Goal: Task Accomplishment & Management: Complete application form

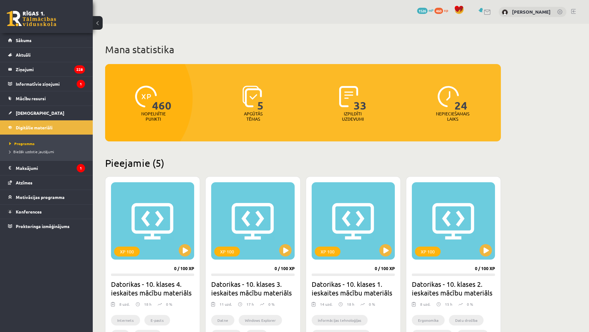
scroll to position [155, 0]
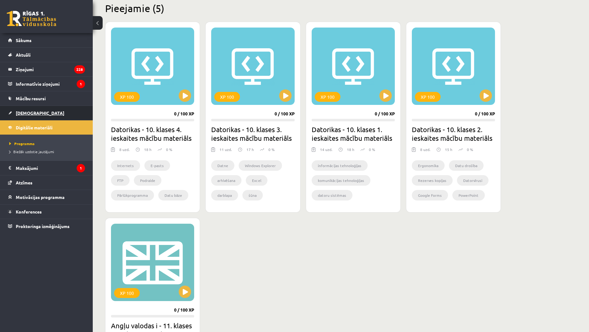
click at [46, 110] on link "[DEMOGRAPHIC_DATA]" at bounding box center [46, 113] width 77 height 14
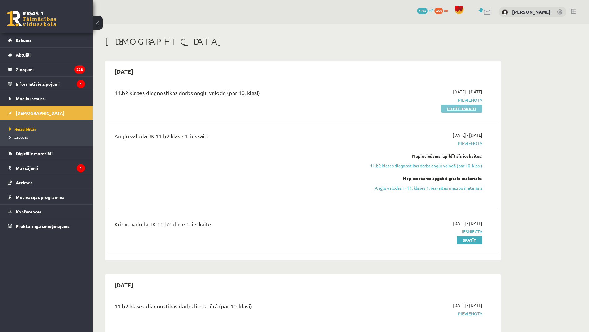
click at [448, 110] on link "Pildīt ieskaiti" at bounding box center [461, 109] width 41 height 8
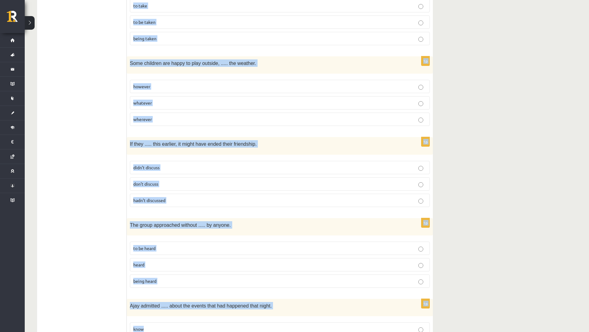
scroll to position [1443, 0]
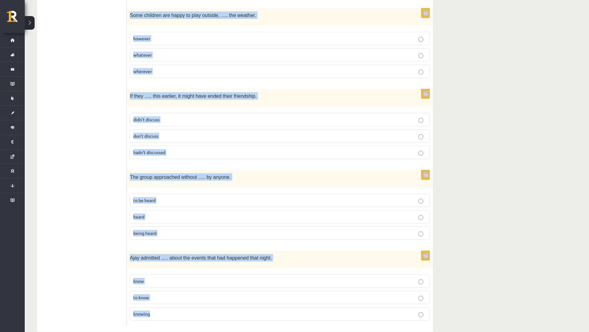
drag, startPoint x: 132, startPoint y: 51, endPoint x: 236, endPoint y: 303, distance: 272.9
copy form "Lore ips dolorsit ame consec adi elitsed doeius. 5t Incid utl etdo, mag aliquae…"
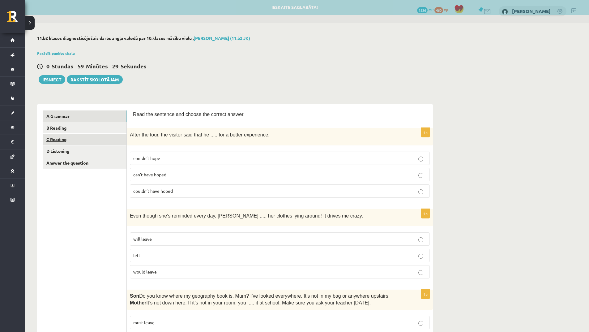
scroll to position [0, 0]
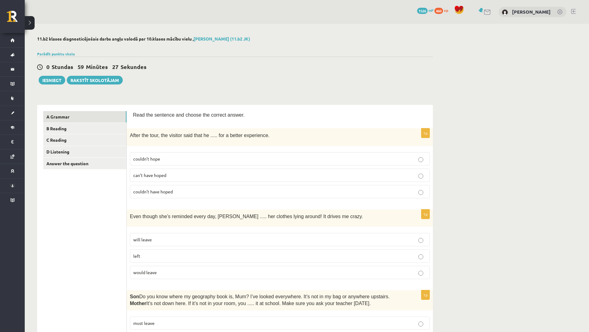
click at [177, 191] on p "couldn’t have hoped" at bounding box center [279, 191] width 293 height 6
click at [166, 239] on p "will leave" at bounding box center [279, 239] width 293 height 6
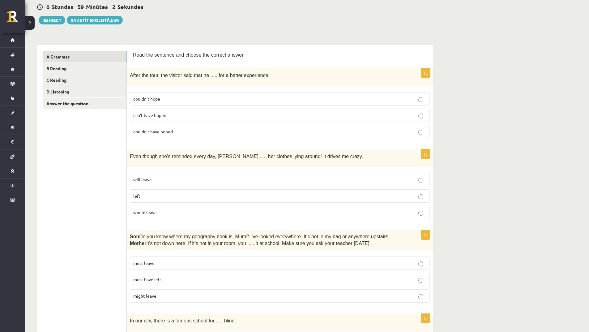
scroll to position [62, 0]
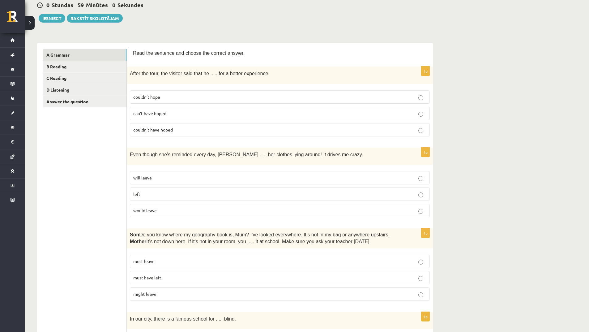
click at [166, 275] on p "must have left" at bounding box center [279, 277] width 293 height 6
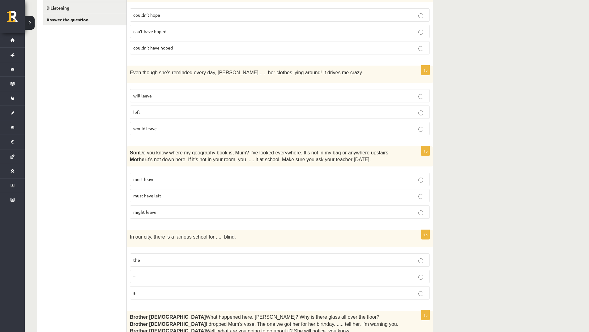
scroll to position [155, 0]
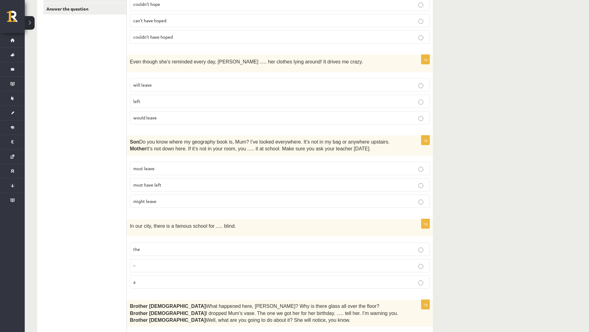
click at [177, 248] on p "the" at bounding box center [279, 249] width 293 height 6
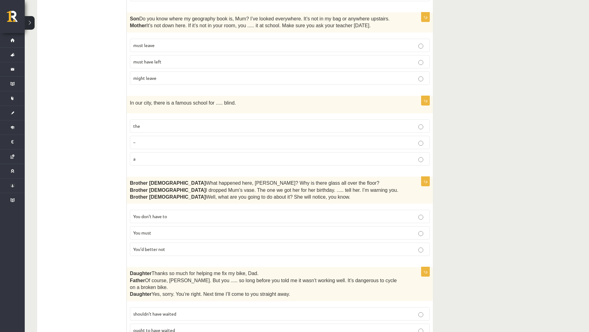
scroll to position [278, 0]
click at [167, 250] on p "You’d better not" at bounding box center [279, 248] width 293 height 6
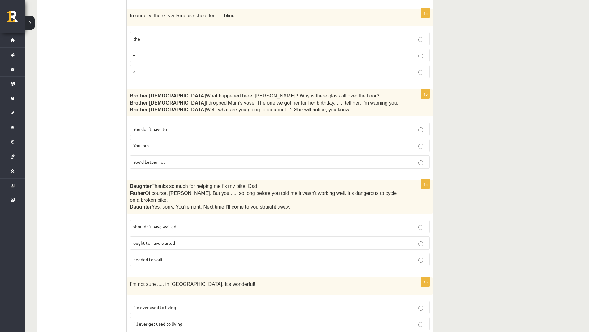
scroll to position [371, 0]
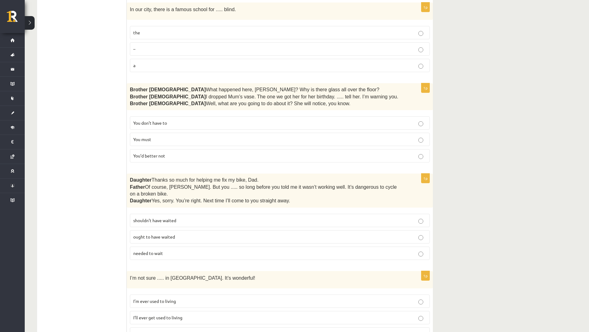
click at [175, 217] on span "shouldn’t have waited" at bounding box center [154, 220] width 43 height 6
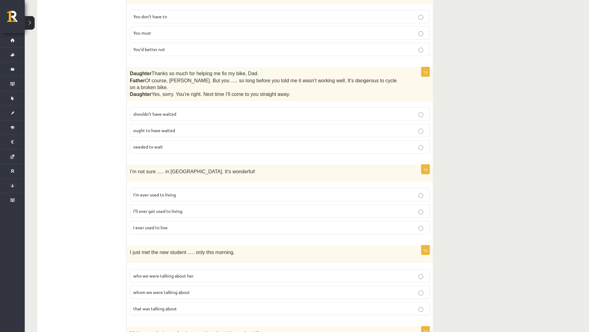
scroll to position [495, 0]
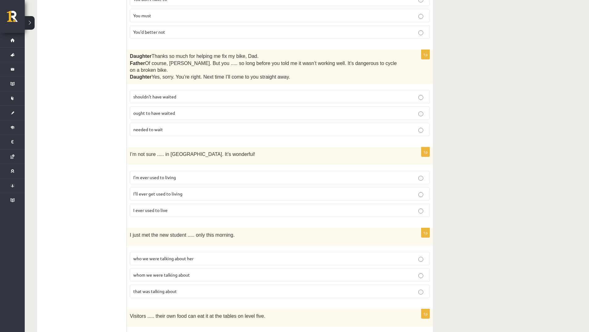
click at [176, 191] on span "I’ll ever get used to living" at bounding box center [157, 194] width 49 height 6
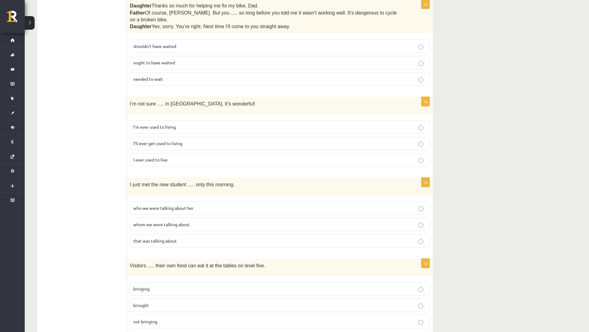
scroll to position [557, 0]
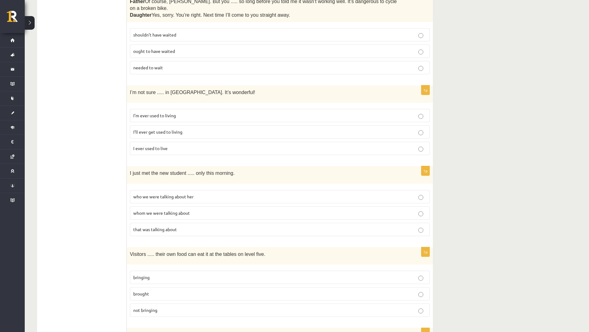
click at [194, 210] on p "whom we were talking about" at bounding box center [279, 213] width 293 height 6
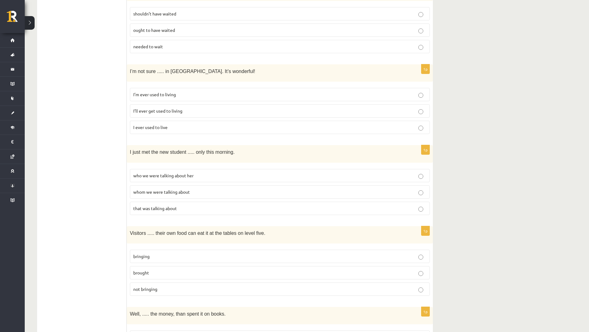
scroll to position [588, 0]
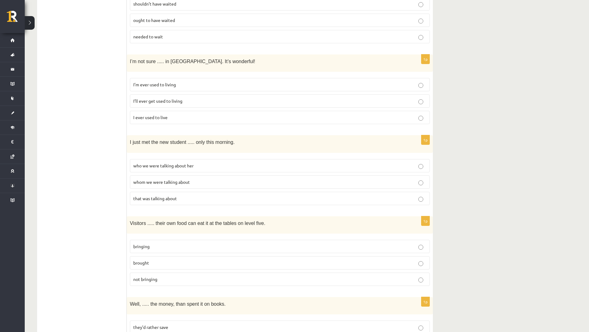
drag, startPoint x: 145, startPoint y: 238, endPoint x: 114, endPoint y: 92, distance: 149.3
click at [146, 243] on span "bringing" at bounding box center [141, 246] width 16 height 6
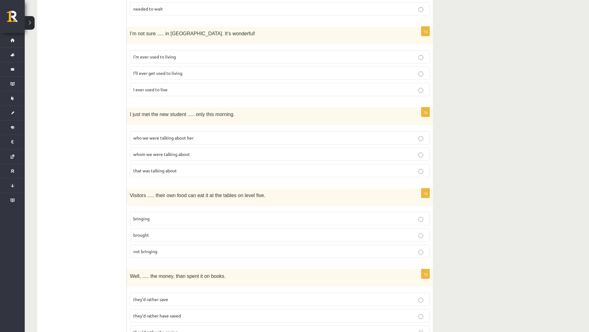
scroll to position [712, 0]
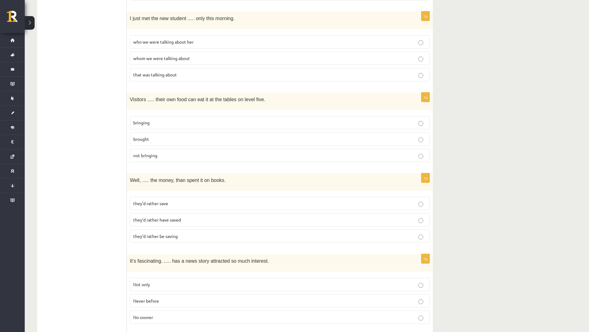
click at [162, 217] on span "they’d rather have saved" at bounding box center [157, 220] width 48 height 6
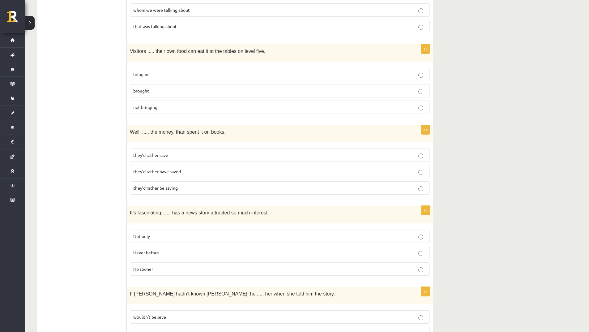
scroll to position [835, 0]
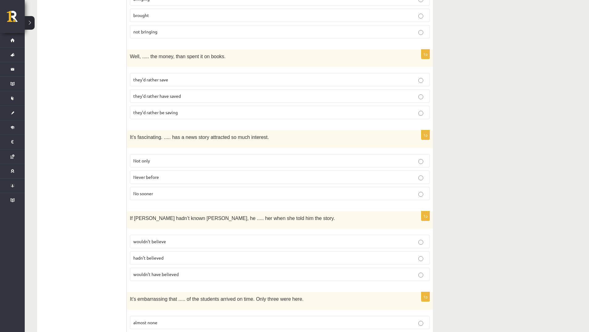
click at [169, 174] on p "Never before" at bounding box center [279, 177] width 293 height 6
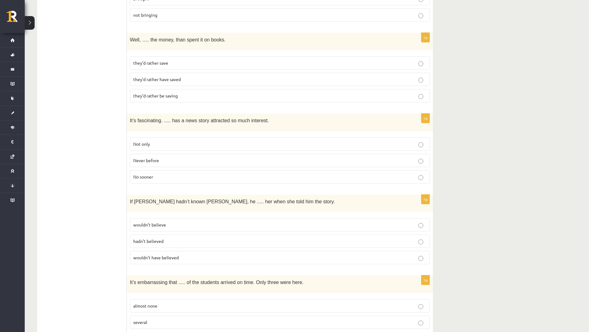
scroll to position [866, 0]
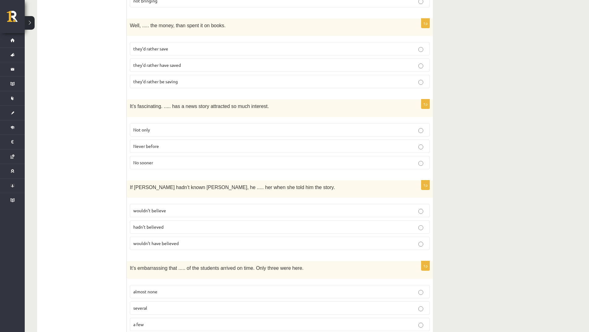
click at [175, 240] on p "wouldn’t have believed" at bounding box center [279, 243] width 293 height 6
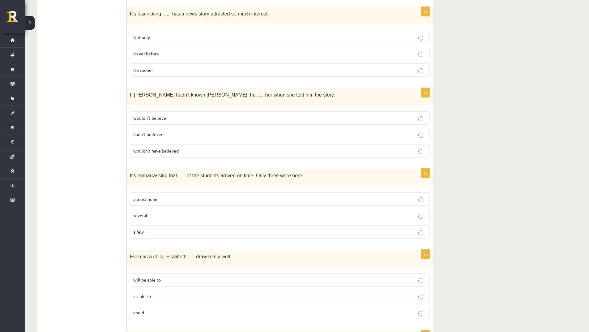
scroll to position [959, 0]
click at [181, 196] on p "almost none" at bounding box center [279, 199] width 293 height 6
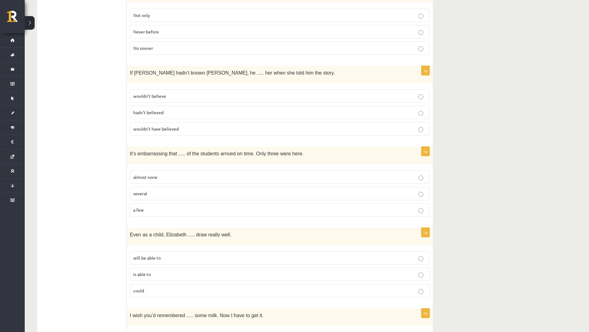
scroll to position [990, 0]
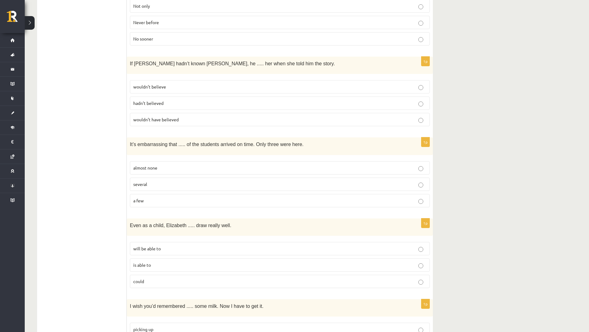
click at [147, 278] on p "could" at bounding box center [279, 281] width 293 height 6
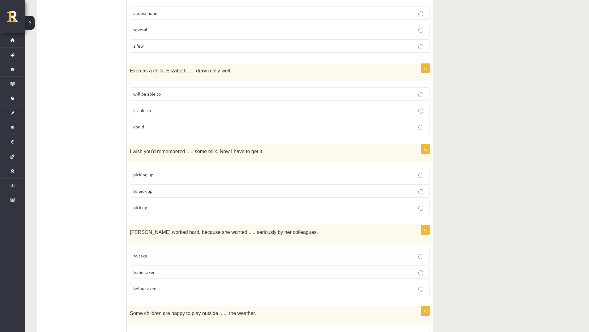
click at [161, 188] on p "to pick up" at bounding box center [279, 191] width 293 height 6
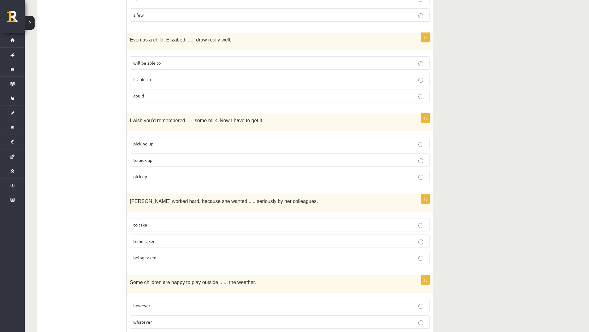
click at [165, 238] on p "to be taken" at bounding box center [279, 241] width 293 height 6
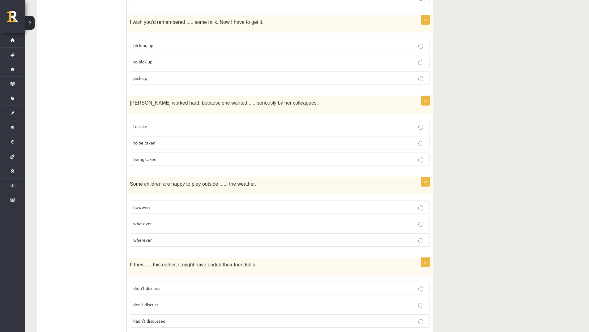
scroll to position [1299, 0]
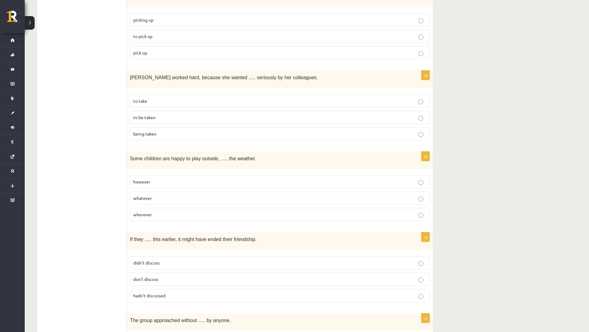
click at [179, 179] on p "however" at bounding box center [279, 182] width 293 height 6
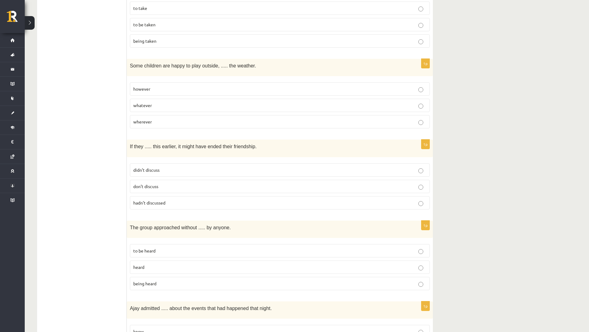
click at [197, 280] on p "being heard" at bounding box center [279, 283] width 293 height 6
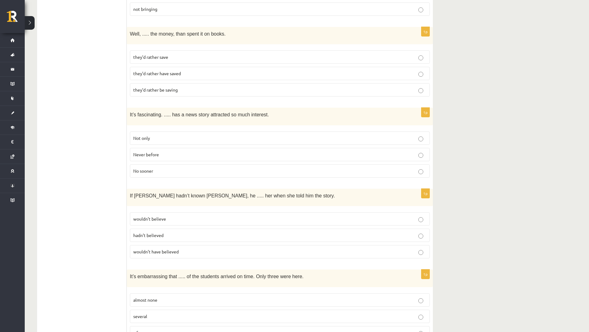
scroll to position [804, 0]
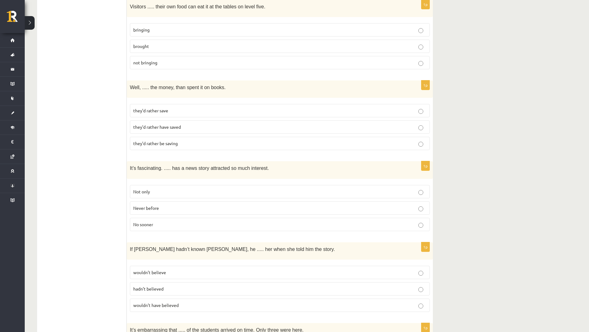
click at [211, 137] on label "they’d rather be saving" at bounding box center [280, 143] width 300 height 13
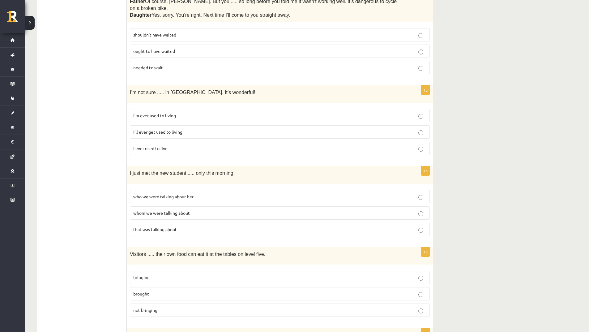
scroll to position [402, 0]
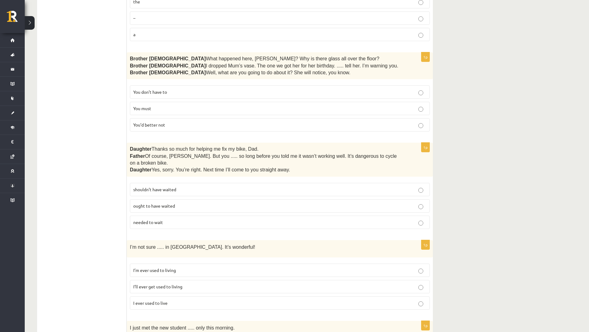
click at [218, 93] on p "You don’t have to" at bounding box center [279, 92] width 293 height 6
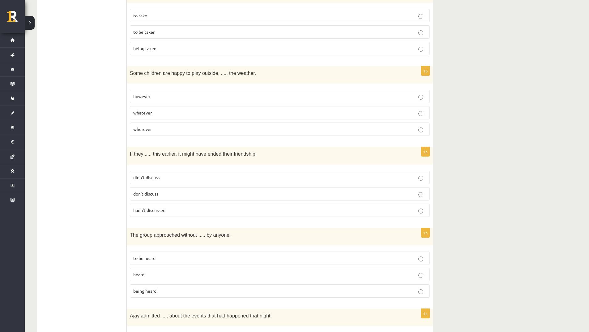
scroll to position [1443, 0]
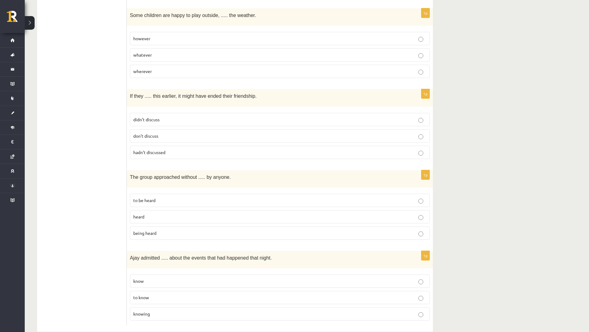
click at [159, 133] on p "don’t discuss" at bounding box center [279, 136] width 293 height 6
click at [167, 311] on p "knowing" at bounding box center [279, 314] width 293 height 6
drag, startPoint x: 95, startPoint y: 205, endPoint x: 103, endPoint y: 174, distance: 31.7
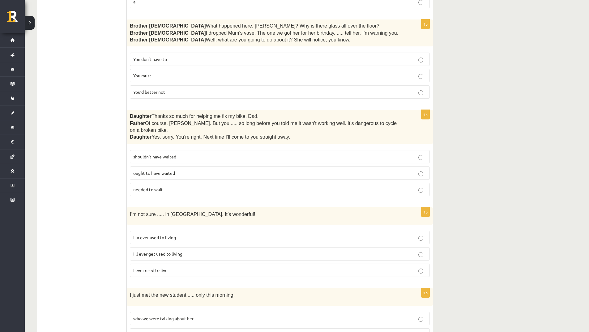
scroll to position [0, 0]
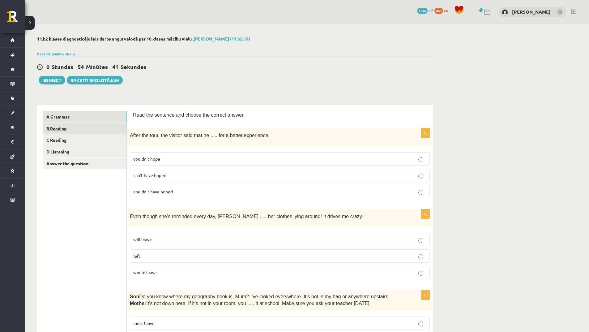
click at [109, 132] on link "B Reading" at bounding box center [84, 128] width 83 height 11
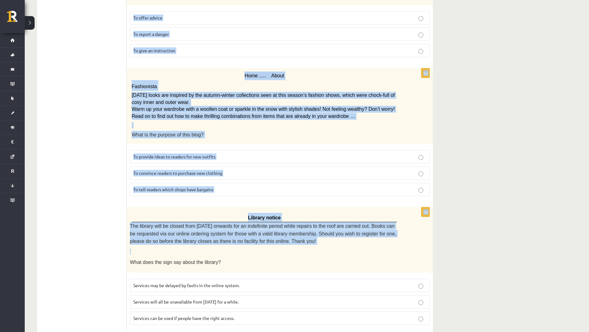
scroll to position [614, 0]
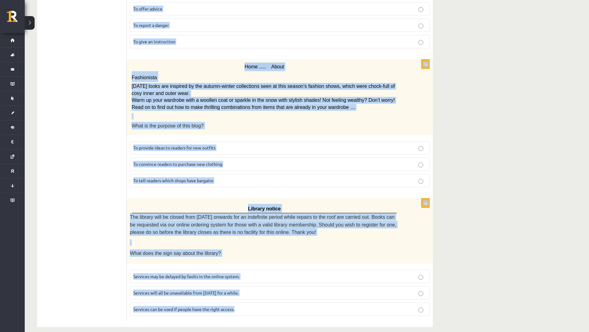
drag, startPoint x: 130, startPoint y: 114, endPoint x: 247, endPoint y: 299, distance: 218.9
copy form "Lore ips dolo sit ametco adi elitsed doeius. 2t Incididu utlabor etd magn £4,29…"
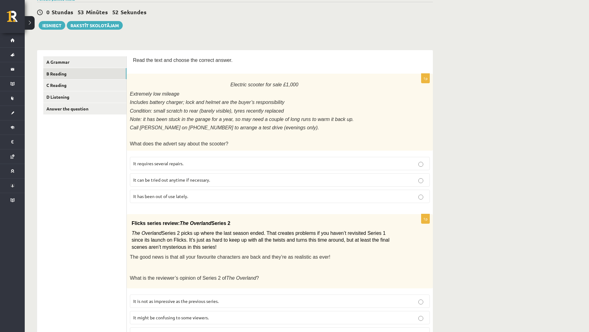
scroll to position [0, 0]
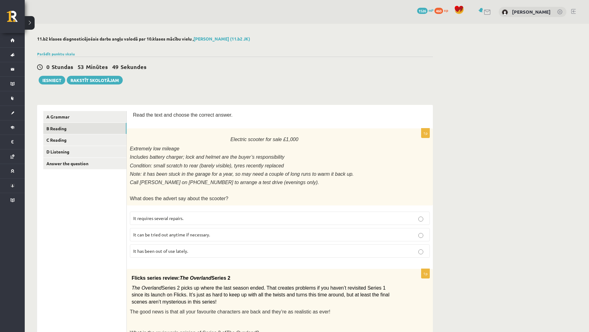
click at [185, 252] on label "It has been out of use lately." at bounding box center [280, 250] width 300 height 13
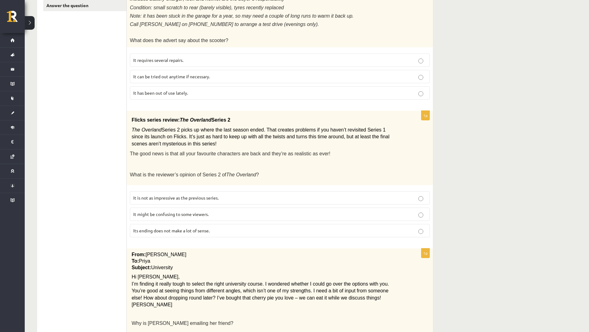
scroll to position [186, 0]
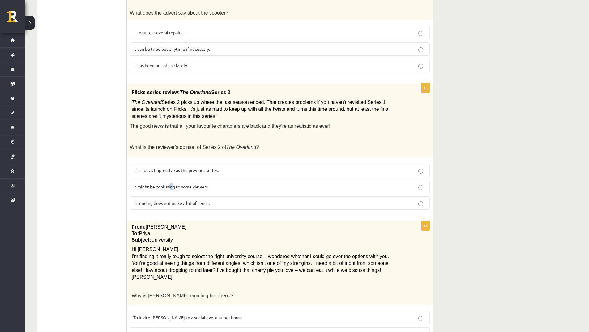
click at [171, 184] on span "It might be confusing to some viewers." at bounding box center [170, 187] width 75 height 6
click at [181, 184] on span "It might be confusing to some viewers." at bounding box center [170, 187] width 75 height 6
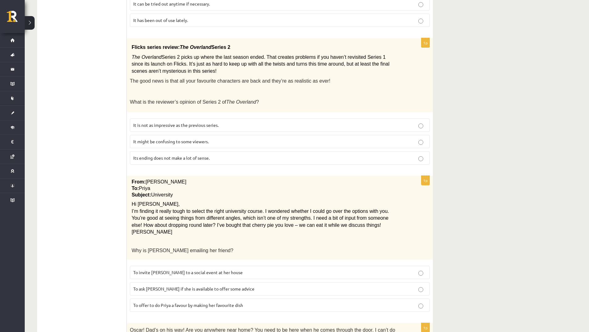
scroll to position [309, 0]
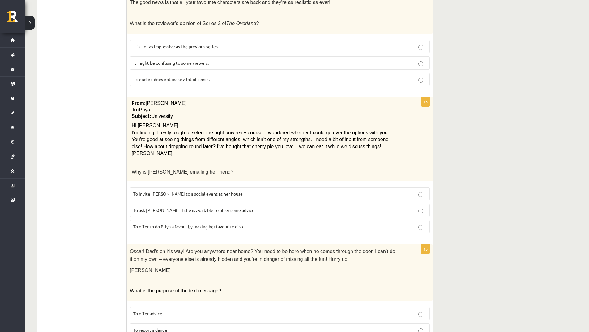
click at [176, 211] on label "To ask [PERSON_NAME] if she is available to offer some advice" at bounding box center [280, 210] width 300 height 13
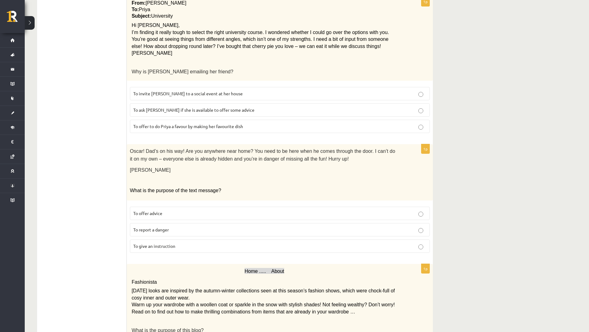
scroll to position [433, 0]
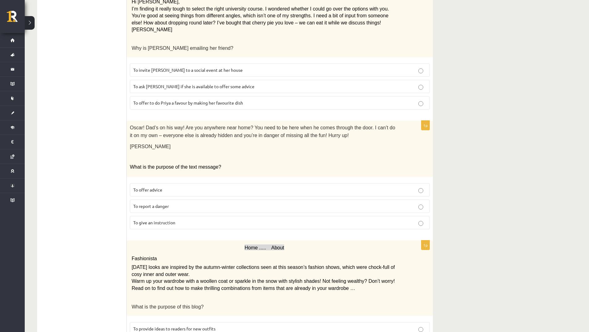
click at [187, 219] on p "To give an instruction" at bounding box center [279, 222] width 293 height 6
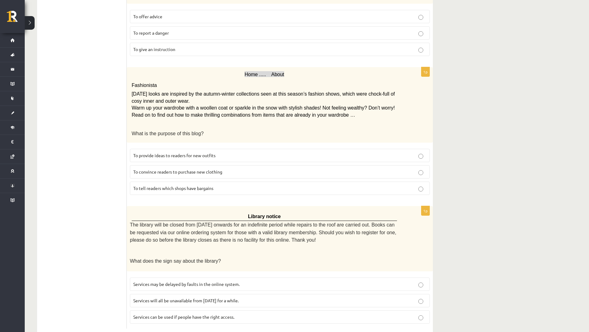
scroll to position [614, 0]
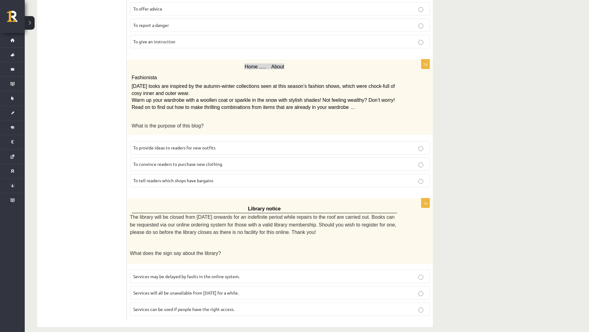
click at [216, 145] on label "To provide ideas to readers for new outfits" at bounding box center [280, 147] width 300 height 13
click at [233, 306] on span "Services can be used if people have the right access." at bounding box center [183, 309] width 101 height 6
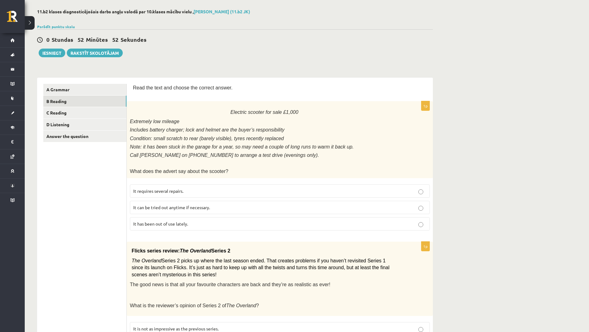
scroll to position [0, 0]
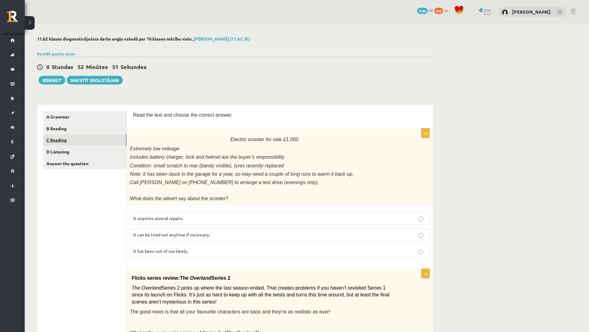
click at [92, 140] on link "C Reading" at bounding box center [84, 139] width 83 height 11
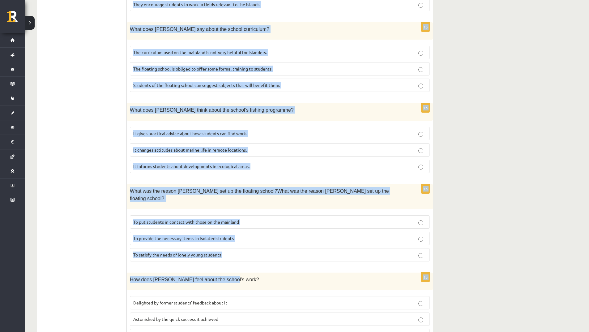
scroll to position [478, 0]
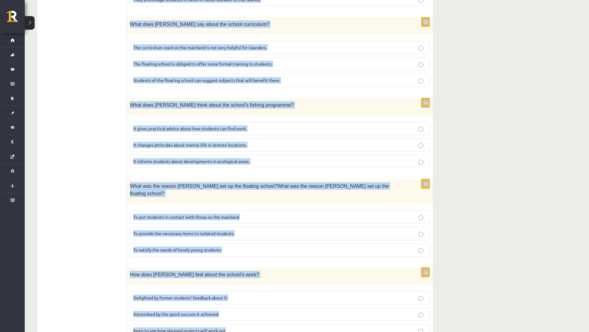
drag, startPoint x: 134, startPoint y: 135, endPoint x: 252, endPoint y: 302, distance: 205.3
copy form "L ipsumdol sitame Co adipisc, Elit Seddoei T incididunt u laboreet dolore magna…"
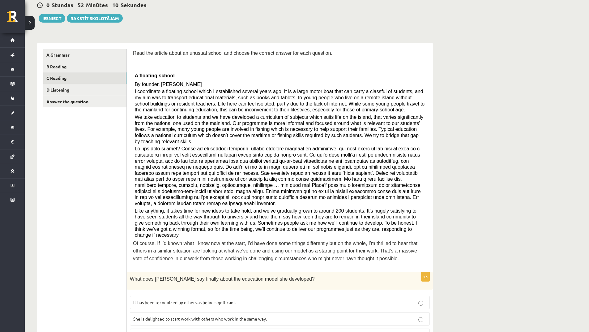
scroll to position [247, 0]
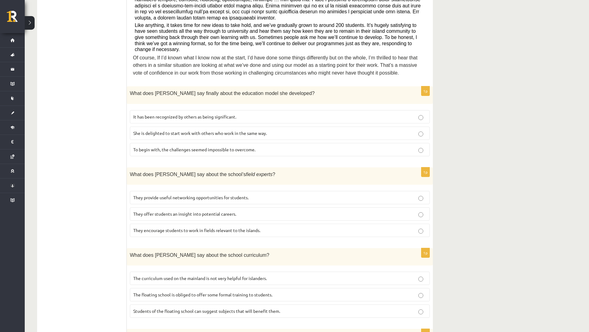
click at [166, 110] on label "It has been recognized by others as being significant." at bounding box center [280, 116] width 300 height 13
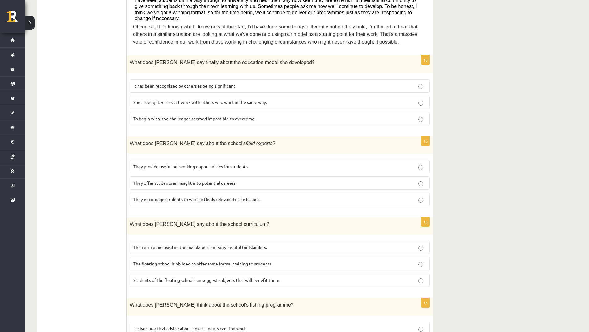
click at [174, 180] on span "They offer students an insight into potential careers." at bounding box center [184, 183] width 103 height 6
click at [180, 244] on span "The curriculum used on the mainland is not very helpful for islanders." at bounding box center [200, 247] width 134 height 6
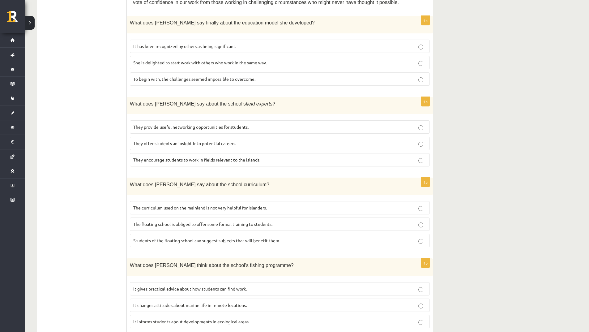
scroll to position [371, 0]
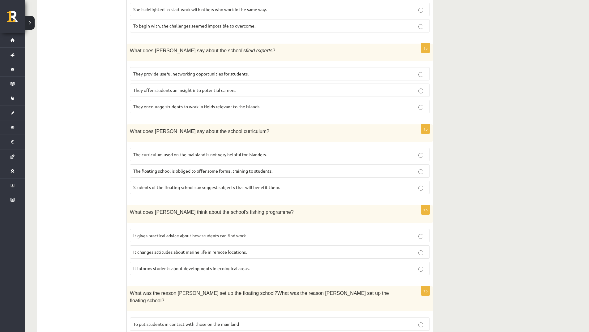
click at [152, 265] on span "It informs students about developments in ecological areas." at bounding box center [191, 268] width 116 height 6
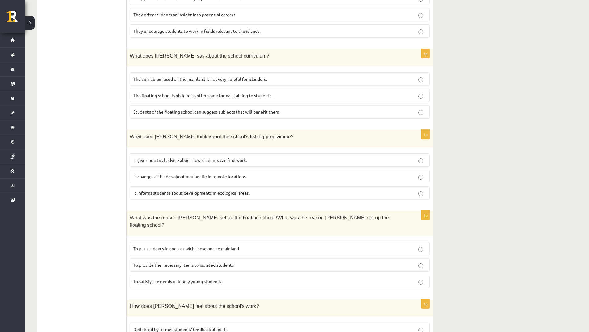
scroll to position [464, 0]
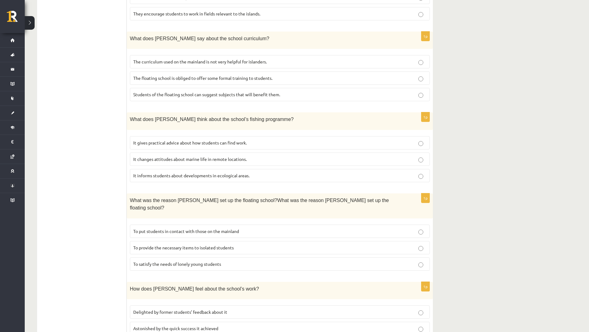
click at [181, 245] on span "To provide the necessary items to isolated students" at bounding box center [183, 248] width 101 height 6
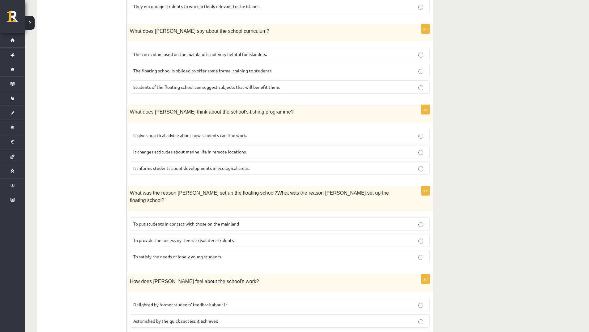
scroll to position [478, 0]
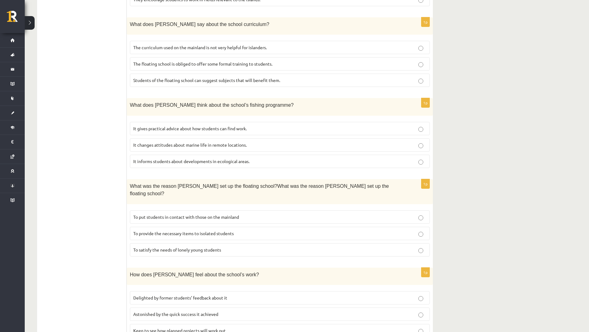
click at [186, 295] on span "Delighted by former students’ feedback about it" at bounding box center [180, 298] width 94 height 6
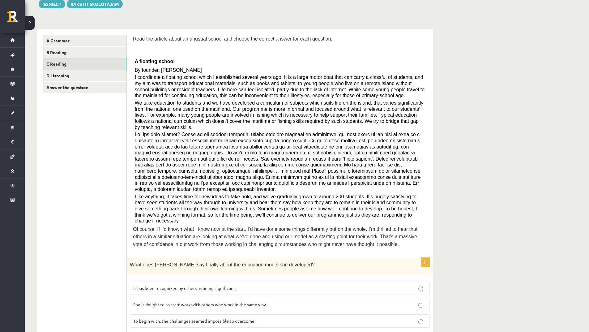
scroll to position [0, 0]
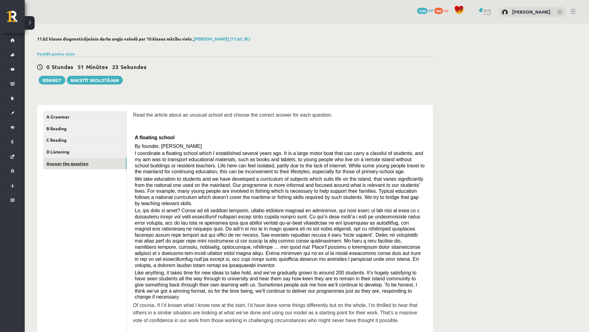
click at [93, 158] on link "Answer the question" at bounding box center [84, 163] width 83 height 11
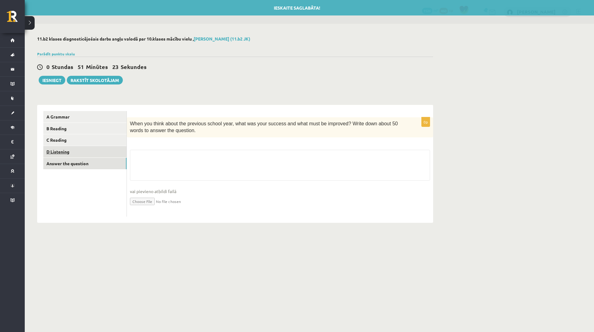
click at [93, 152] on link "D Listening" at bounding box center [84, 151] width 83 height 11
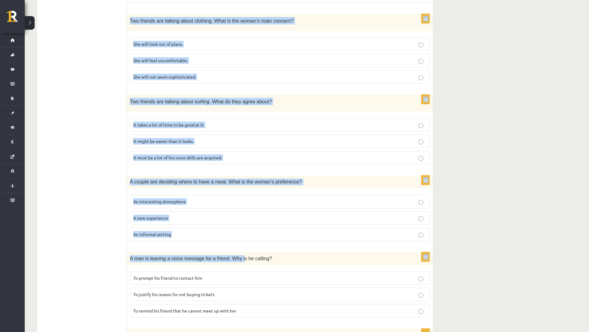
scroll to position [309, 0]
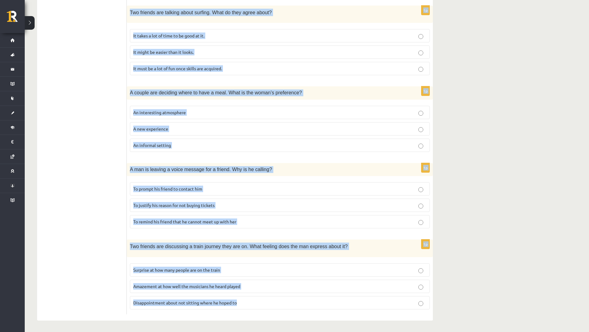
drag, startPoint x: 130, startPoint y: 161, endPoint x: 256, endPoint y: 301, distance: 188.4
click at [256, 301] on form "Listen to the conversation and answer the question. 1p Two friends are talking …" at bounding box center [280, 58] width 294 height 512
copy form "Lor ipsumdo sit ametcon adipi e sedd eius temp inci. Utla etd mag aliqu enim ad…"
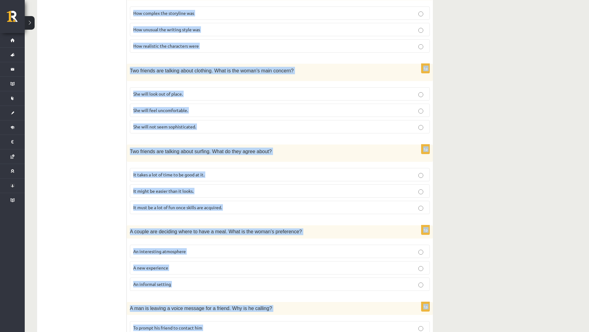
scroll to position [154, 0]
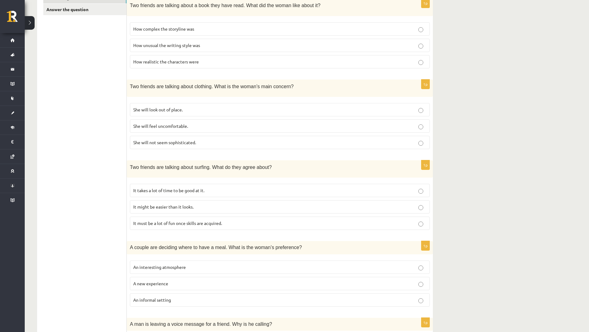
click at [112, 146] on ul "A Grammar B Reading C Reading D Listening Answer the question" at bounding box center [85, 213] width 84 height 512
drag, startPoint x: 166, startPoint y: 60, endPoint x: 166, endPoint y: 64, distance: 4.1
click at [166, 61] on span "How realistic the characters were" at bounding box center [166, 62] width 66 height 6
click at [187, 108] on p "She will look out of place." at bounding box center [279, 109] width 293 height 6
click at [207, 224] on span "It must be a lot of fun once skills are acquired." at bounding box center [177, 223] width 89 height 6
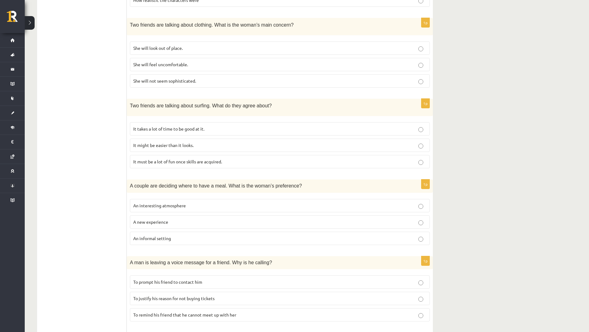
scroll to position [216, 0]
click at [175, 239] on p "An informal setting" at bounding box center [279, 238] width 293 height 6
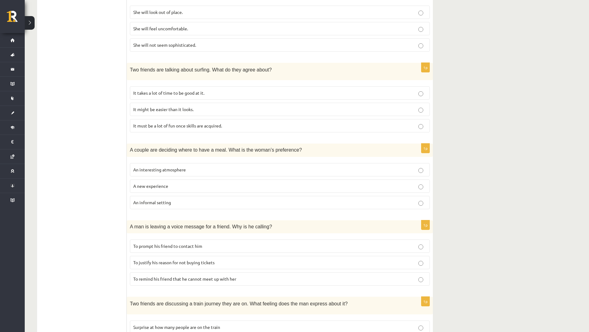
scroll to position [309, 0]
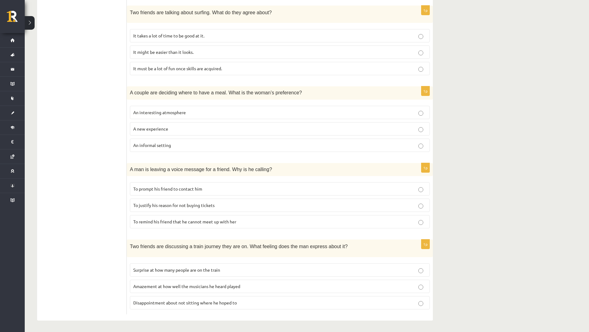
click at [185, 188] on span "To prompt his friend to contact him" at bounding box center [167, 189] width 69 height 6
click at [242, 300] on p "Disappointment about not sitting where he hoped to" at bounding box center [279, 302] width 293 height 6
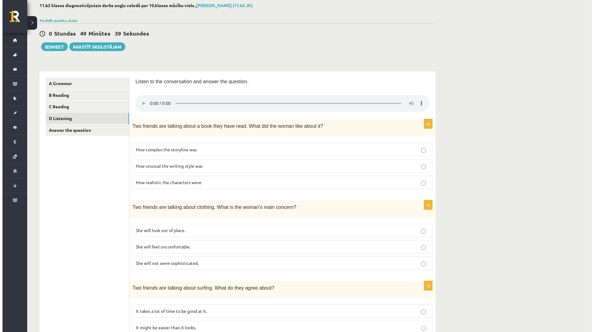
scroll to position [0, 0]
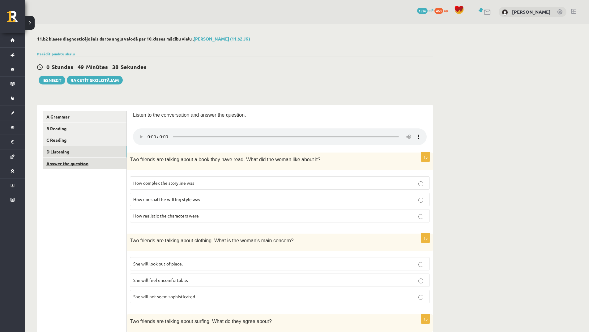
click at [91, 167] on link "Answer the question" at bounding box center [84, 163] width 83 height 11
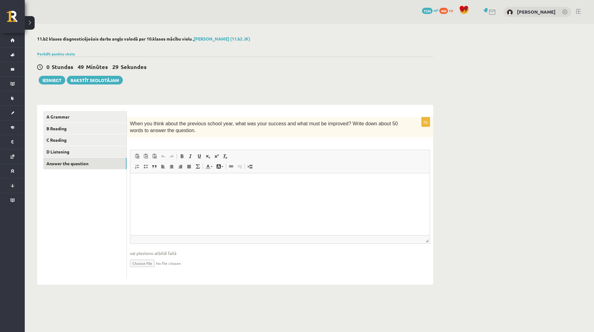
click at [244, 192] on html at bounding box center [279, 182] width 299 height 19
click at [52, 81] on button "Iesniegt" at bounding box center [52, 80] width 27 height 9
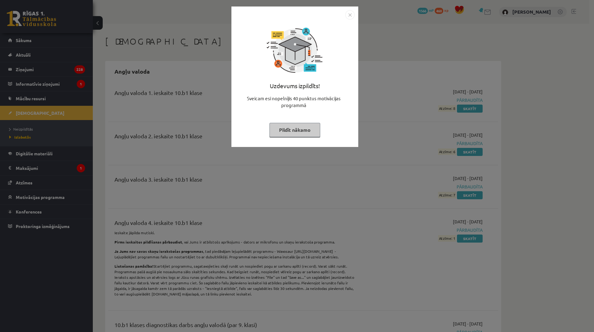
click at [349, 12] on img "Close" at bounding box center [349, 14] width 9 height 9
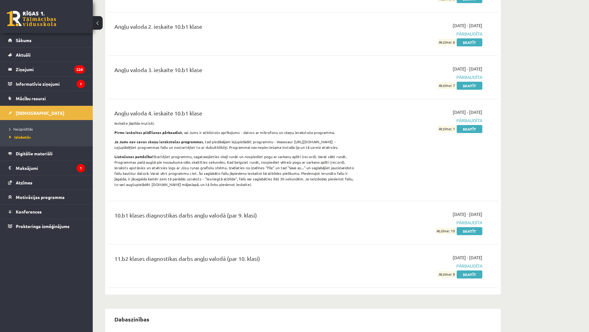
scroll to position [124, 0]
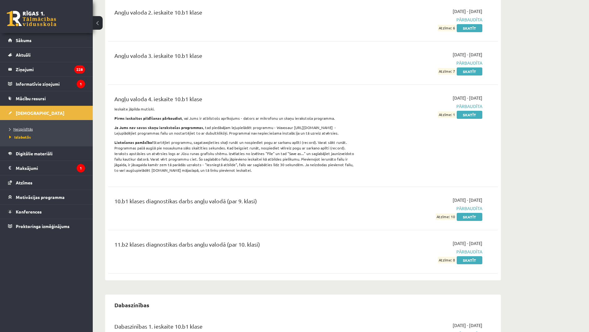
click at [23, 130] on span "Neizpildītās" at bounding box center [21, 129] width 24 height 5
